Goal: Task Accomplishment & Management: Manage account settings

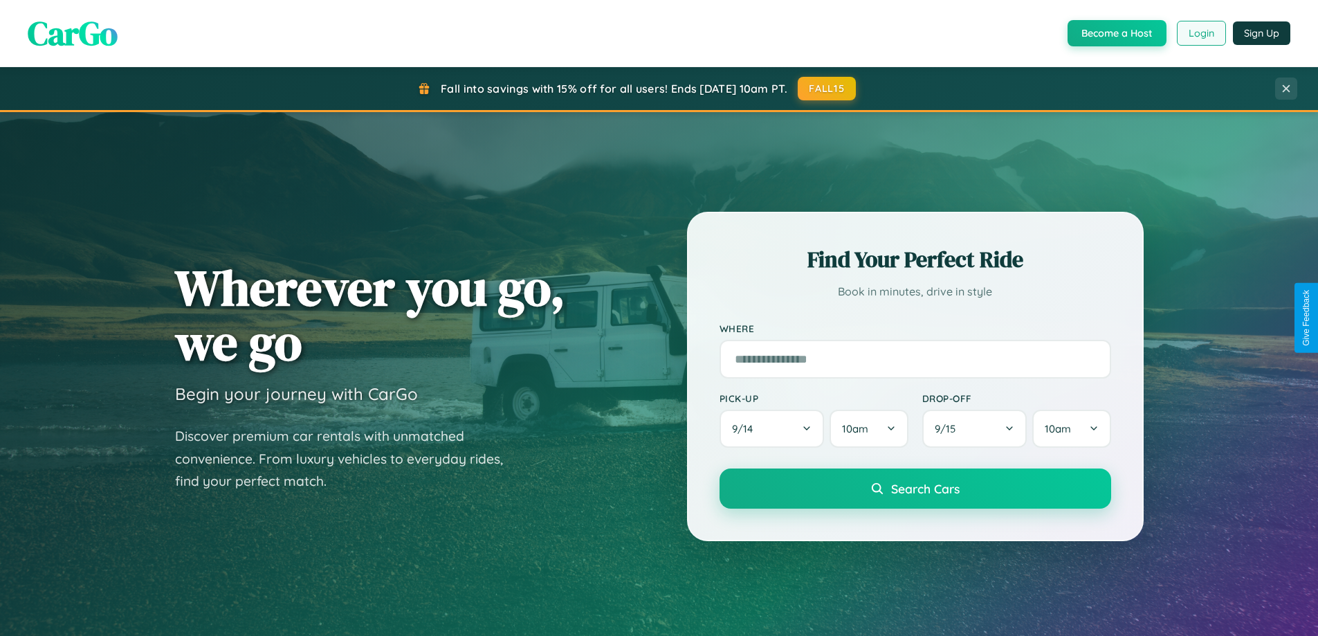
click at [1201, 33] on button "Login" at bounding box center [1201, 33] width 49 height 25
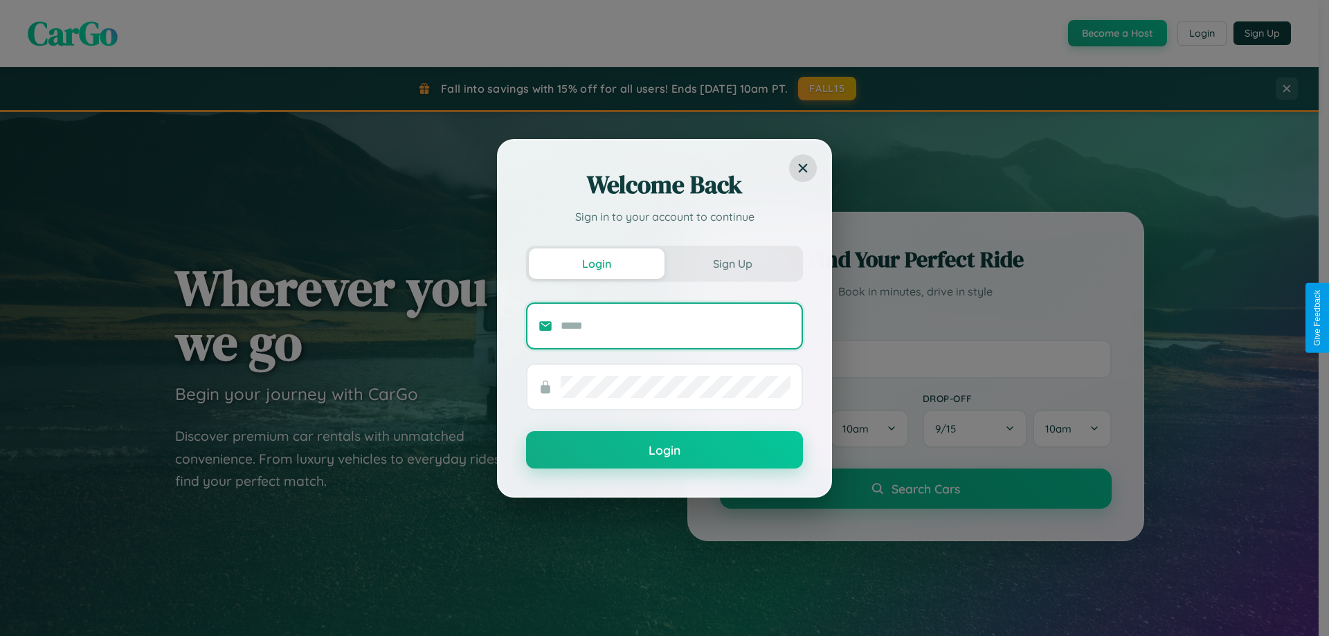
click at [676, 325] on input "text" at bounding box center [676, 326] width 230 height 22
type input "**********"
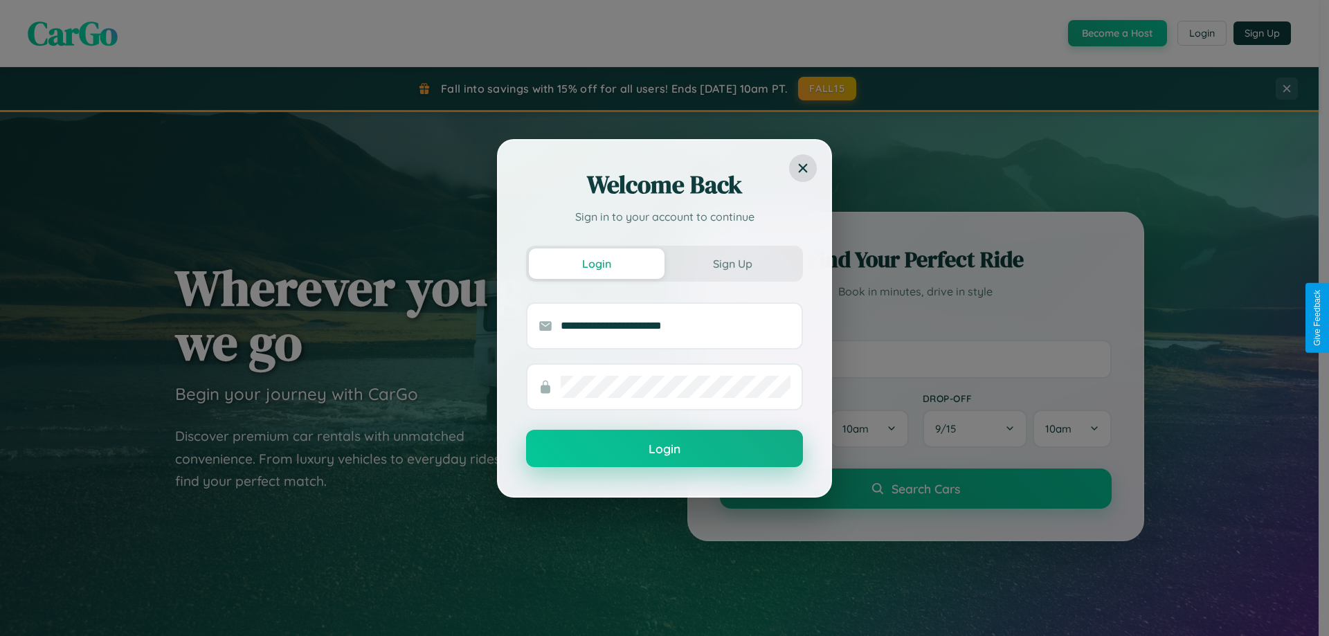
click at [664, 448] on button "Login" at bounding box center [664, 448] width 277 height 37
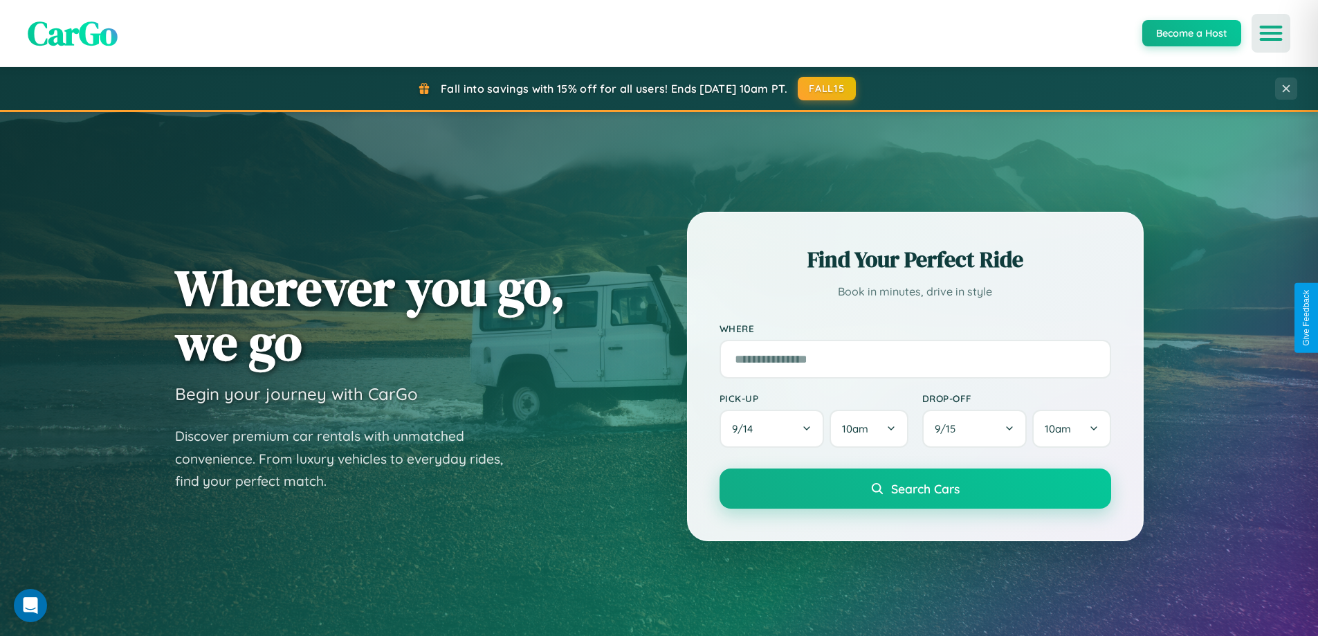
click at [1271, 33] on icon "Open menu" at bounding box center [1272, 33] width 20 height 12
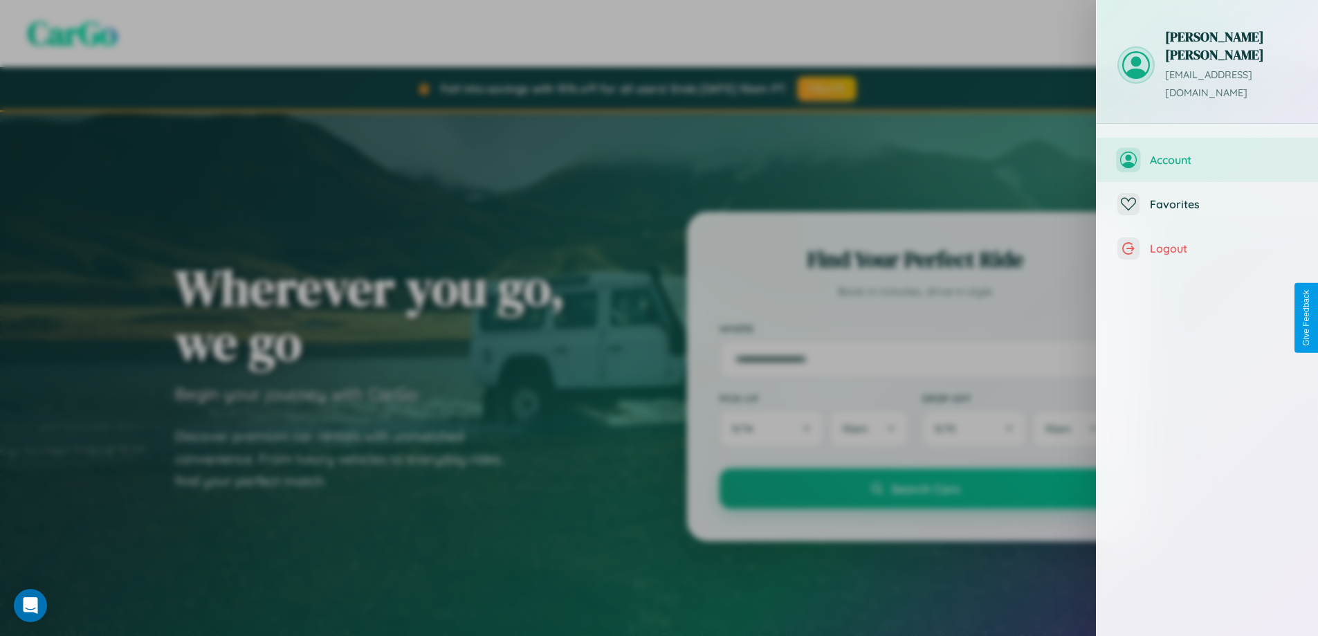
click at [1208, 153] on span "Account" at bounding box center [1223, 160] width 147 height 14
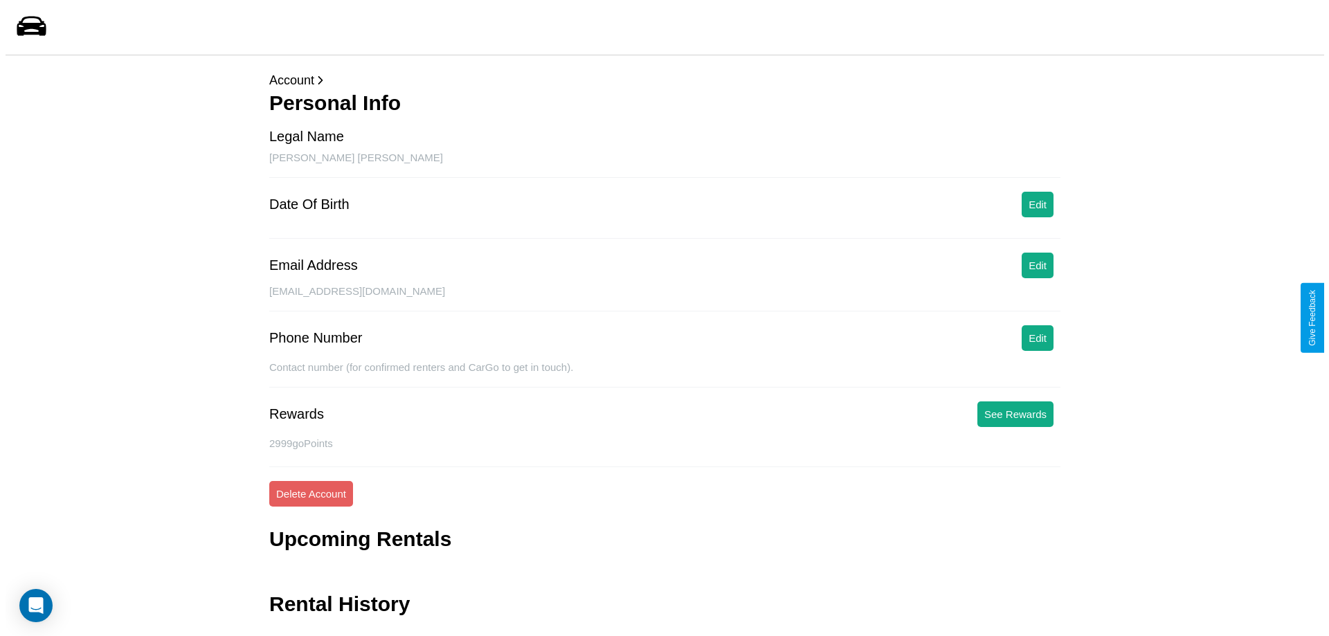
scroll to position [33, 0]
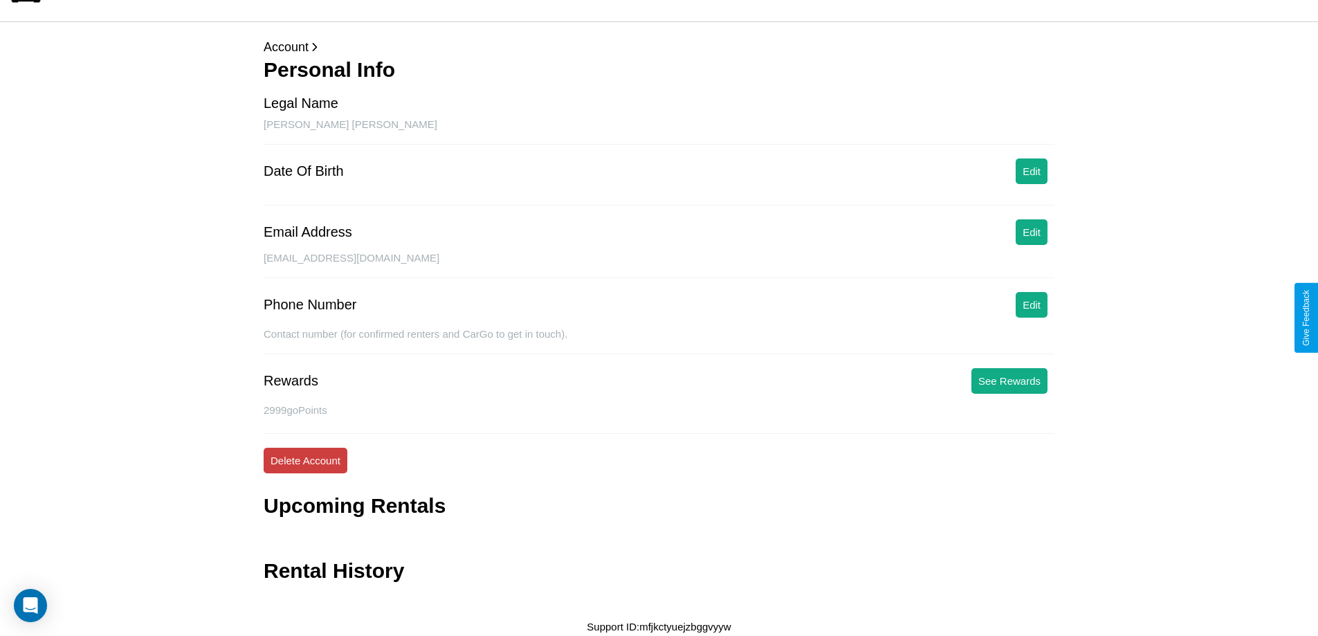
click at [305, 460] on button "Delete Account" at bounding box center [306, 461] width 84 height 26
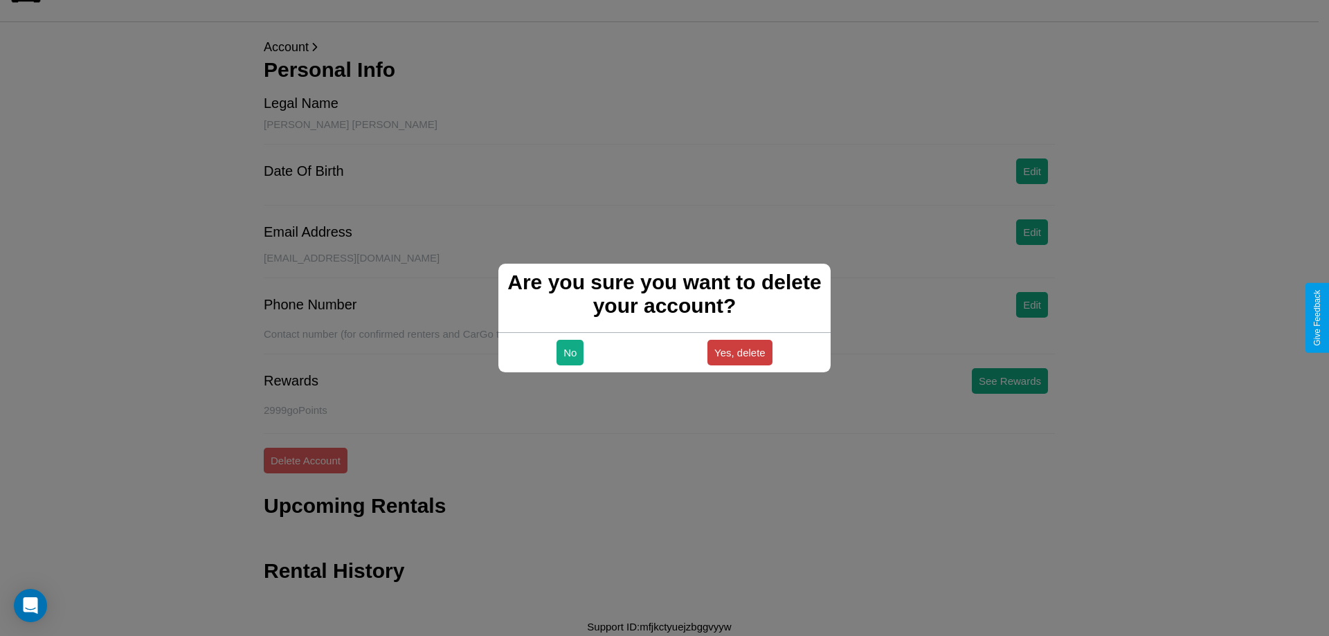
click at [739, 352] on button "Yes, delete" at bounding box center [739, 353] width 65 height 26
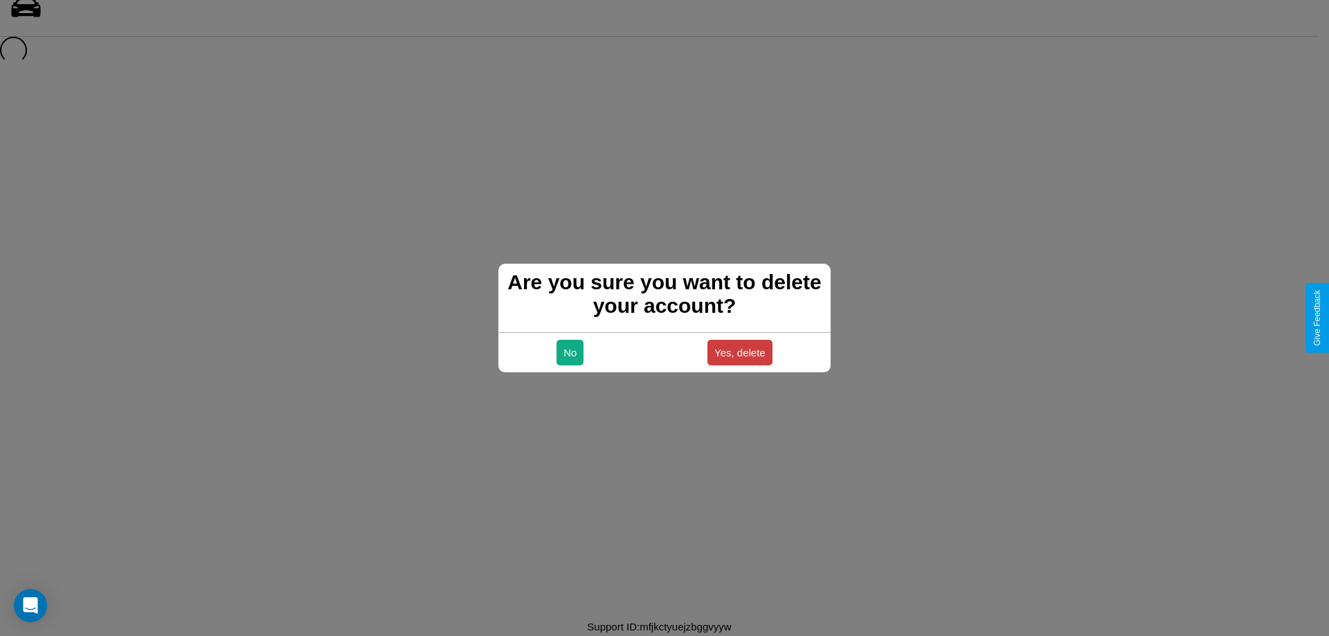
scroll to position [19, 0]
